Goal: Information Seeking & Learning: Learn about a topic

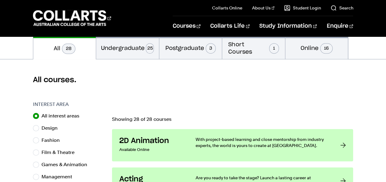
scroll to position [137, 0]
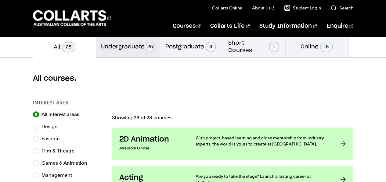
click at [140, 49] on button "Undergraduate 25" at bounding box center [127, 46] width 63 height 22
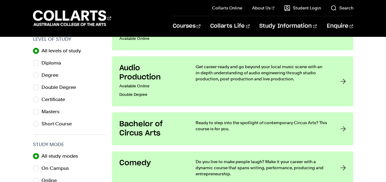
scroll to position [319, 0]
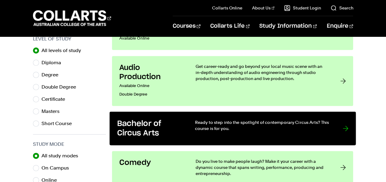
click at [340, 116] on link "Bachelor of Circus Arts Ready to step into the spotlight of contemporary Circus…" at bounding box center [232, 129] width 246 height 34
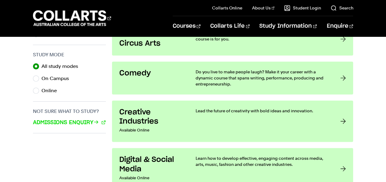
scroll to position [417, 0]
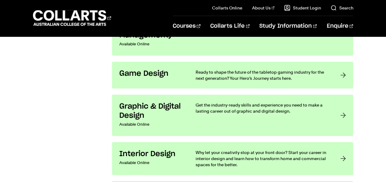
scroll to position [903, 0]
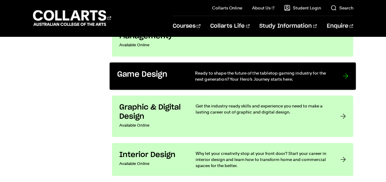
click at [337, 78] on link "Game Design Ready to shape the future of the tabletop gaming industry for the n…" at bounding box center [232, 75] width 246 height 27
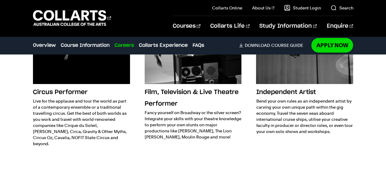
scroll to position [883, 0]
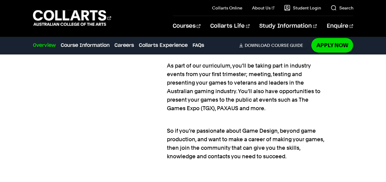
scroll to position [718, 0]
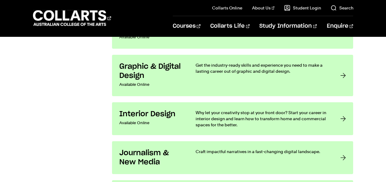
scroll to position [1085, 0]
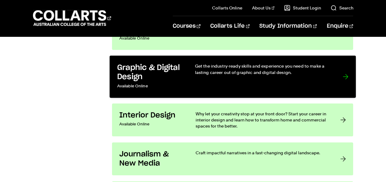
click at [317, 80] on div "Get the industry-ready skills and experience you need to make a lasting career …" at bounding box center [262, 76] width 135 height 27
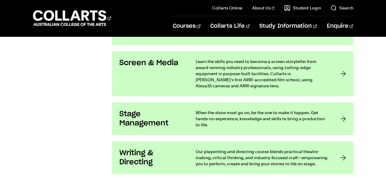
scroll to position [1350, 0]
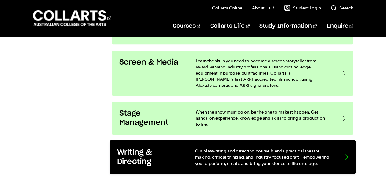
click at [326, 159] on p "Our playwriting and directing course blends practical theatre-making, critical …" at bounding box center [262, 157] width 135 height 19
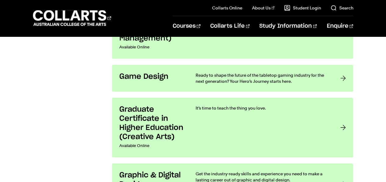
scroll to position [922, 0]
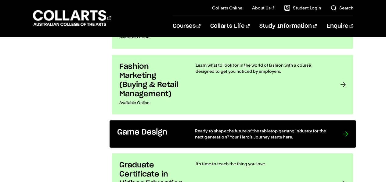
click at [335, 124] on link "Game Design Ready to shape the future of the tabletop gaming industry for the n…" at bounding box center [232, 133] width 246 height 27
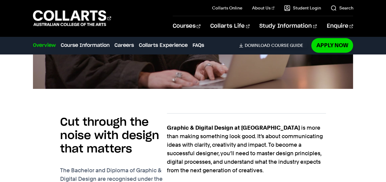
scroll to position [371, 0]
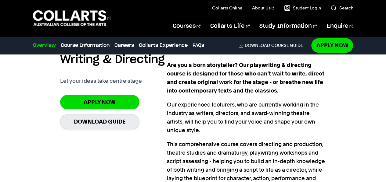
scroll to position [418, 0]
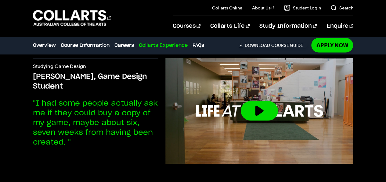
scroll to position [1790, 0]
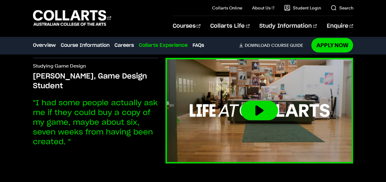
click at [255, 116] on button at bounding box center [259, 111] width 37 height 20
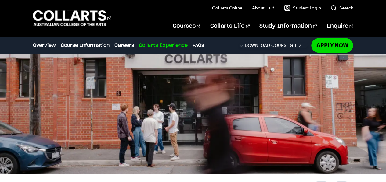
scroll to position [1554, 0]
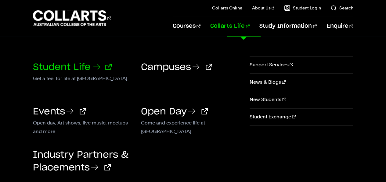
click at [80, 64] on link "Student Life" at bounding box center [72, 67] width 79 height 9
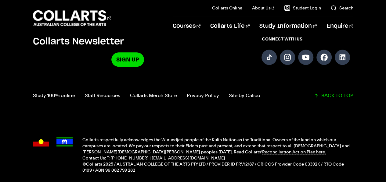
scroll to position [1493, 0]
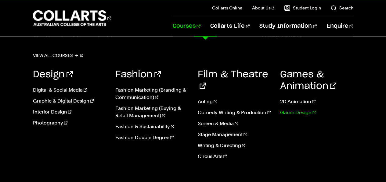
click at [295, 112] on link "Game Design" at bounding box center [316, 112] width 73 height 7
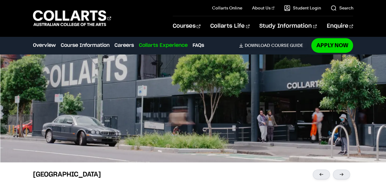
scroll to position [1577, 0]
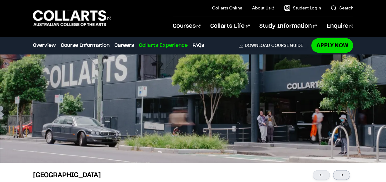
click at [345, 173] on div at bounding box center [341, 175] width 17 height 10
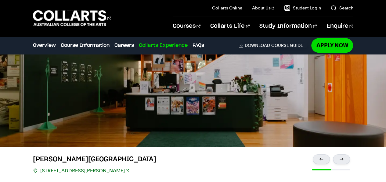
scroll to position [1594, 0]
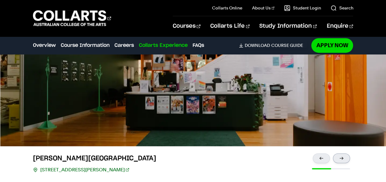
click at [342, 159] on div at bounding box center [341, 159] width 17 height 10
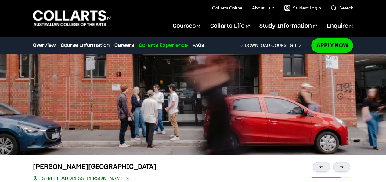
scroll to position [1586, 0]
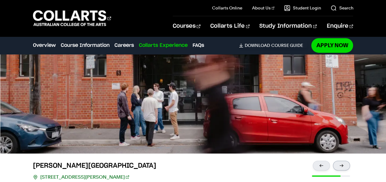
click at [341, 163] on div at bounding box center [341, 166] width 17 height 10
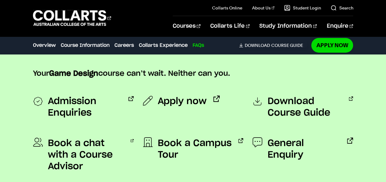
scroll to position [2127, 0]
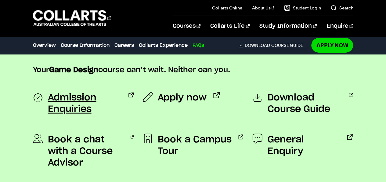
click at [81, 112] on span "Admission Enquiries" at bounding box center [85, 103] width 74 height 23
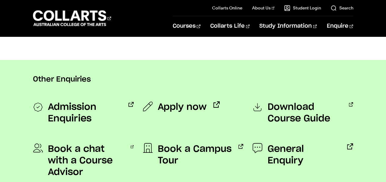
scroll to position [478, 0]
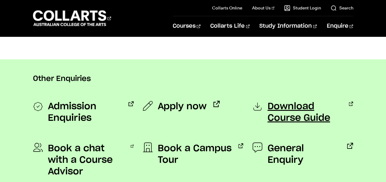
click at [305, 108] on span "Download Course Guide" at bounding box center [304, 112] width 75 height 23
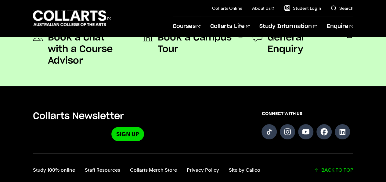
scroll to position [576, 0]
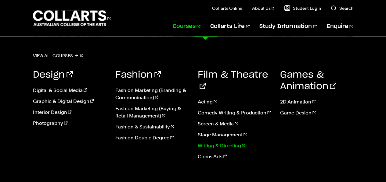
click at [223, 142] on link "Writing & Directing" at bounding box center [234, 145] width 73 height 7
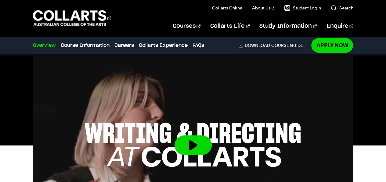
scroll to position [209, 0]
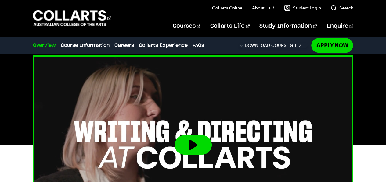
click at [194, 135] on button at bounding box center [192, 145] width 37 height 20
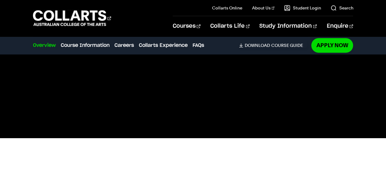
scroll to position [211, 0]
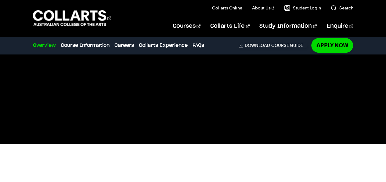
click at [371, 112] on div at bounding box center [193, 144] width 386 height 180
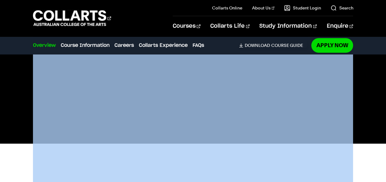
click at [371, 112] on div at bounding box center [193, 144] width 386 height 180
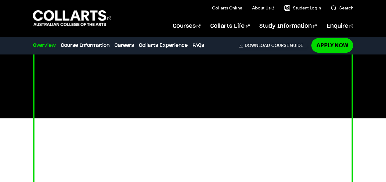
scroll to position [236, 0]
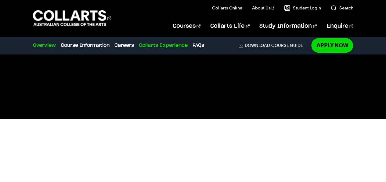
click at [172, 44] on link "Collarts Experience" at bounding box center [163, 45] width 49 height 7
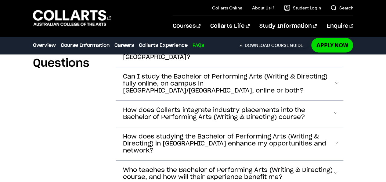
scroll to position [1794, 0]
